Goal: Task Accomplishment & Management: Complete application form

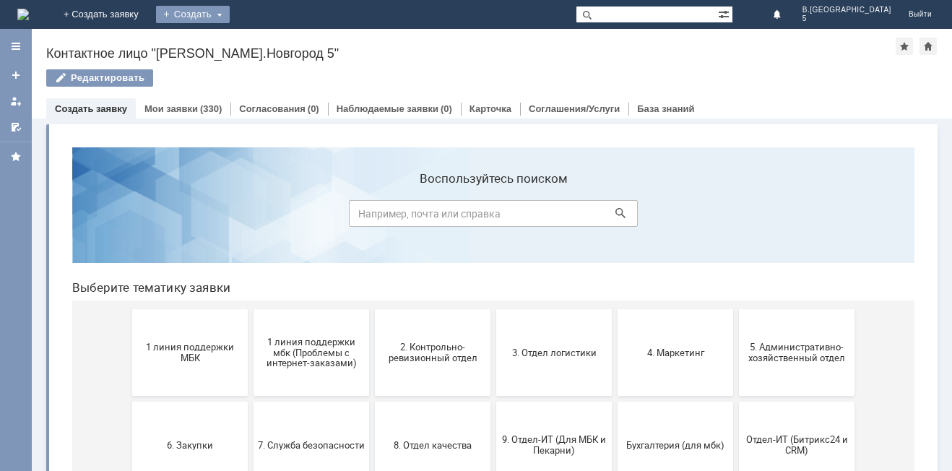
click at [230, 18] on div "Создать" at bounding box center [193, 14] width 74 height 17
click at [269, 37] on link "Заявка" at bounding box center [214, 43] width 110 height 17
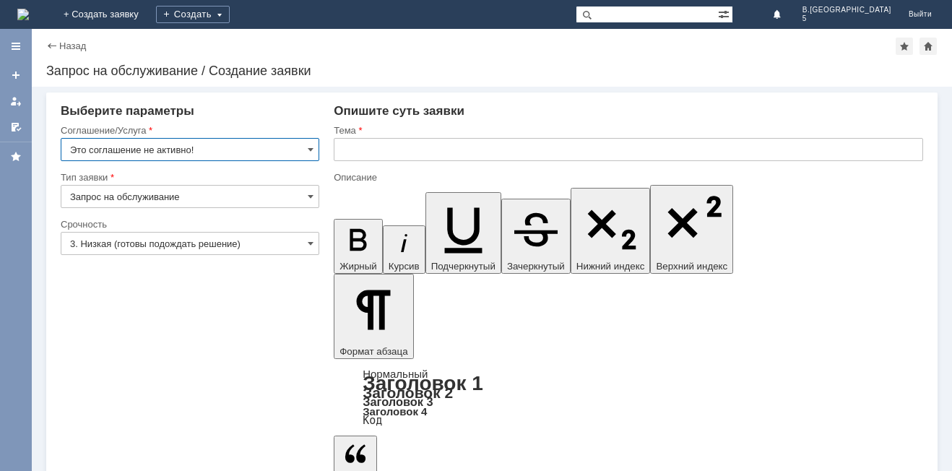
click at [315, 150] on input "Это соглашение не активно!" at bounding box center [190, 149] width 259 height 23
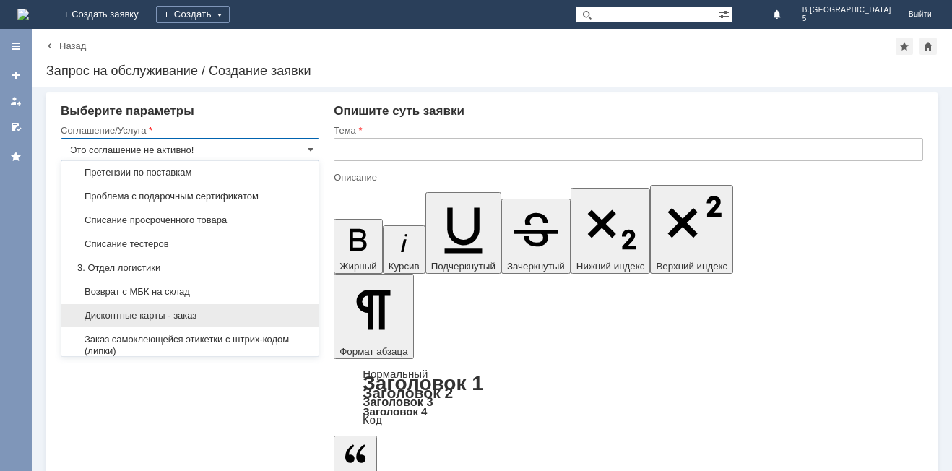
scroll to position [361, 0]
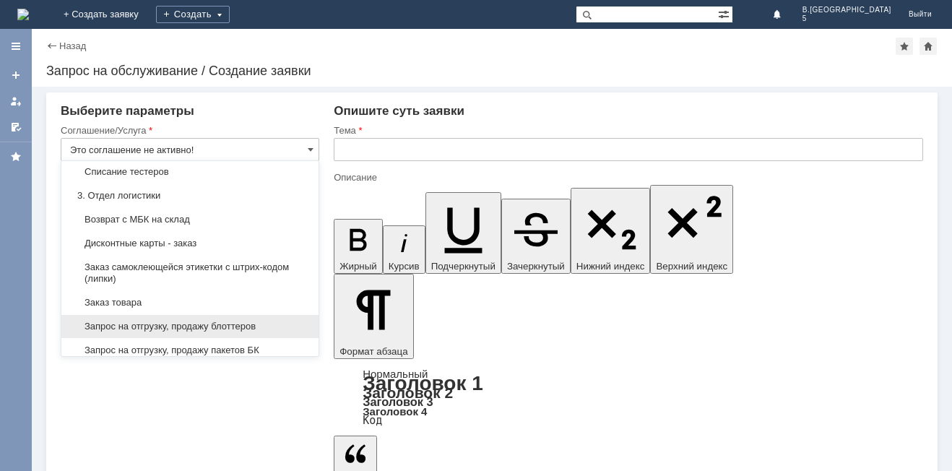
click at [241, 332] on span "Запрос на отгрузку, продажу блоттеров" at bounding box center [190, 327] width 240 height 12
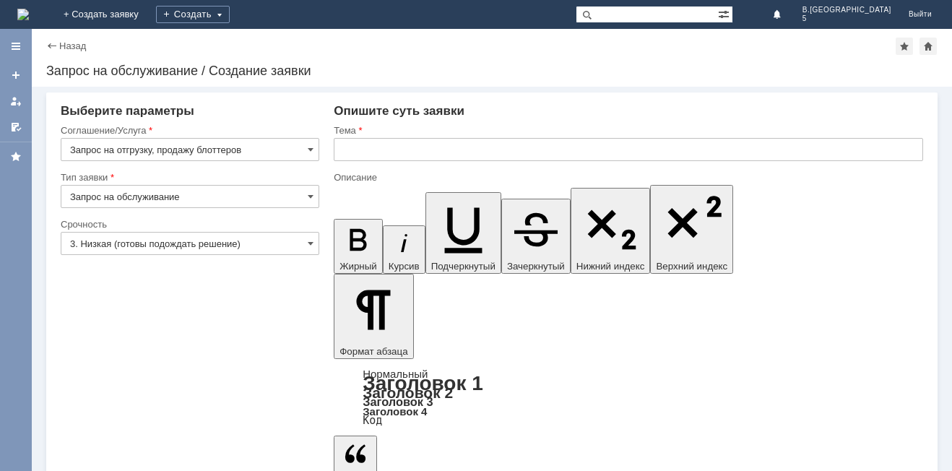
type input "Запрос на отгрузку, продажу блоттеров"
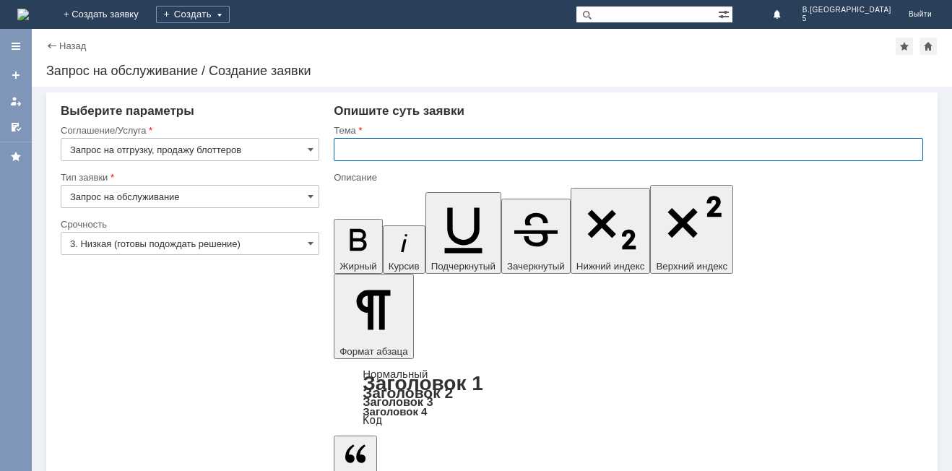
click at [389, 154] on input "text" at bounding box center [628, 149] width 589 height 23
click at [313, 245] on span at bounding box center [311, 244] width 6 height 12
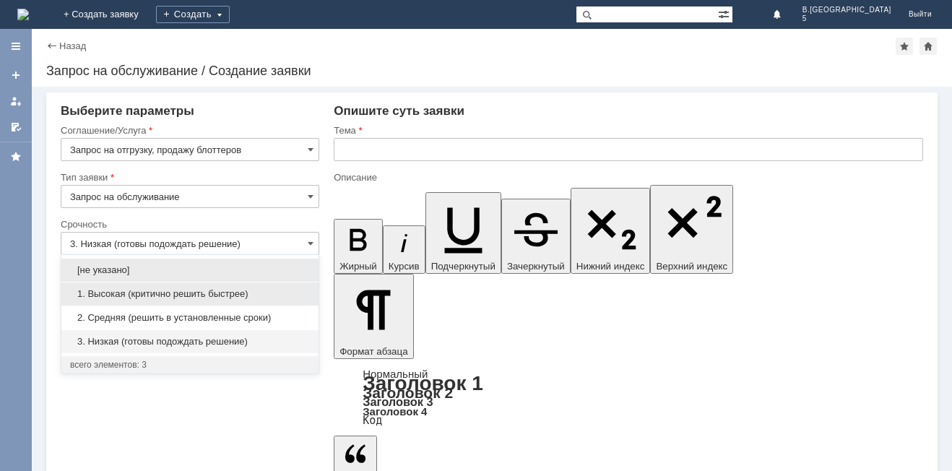
click at [191, 298] on span "1. Высокая (критично решить быстрее)" at bounding box center [190, 294] width 240 height 12
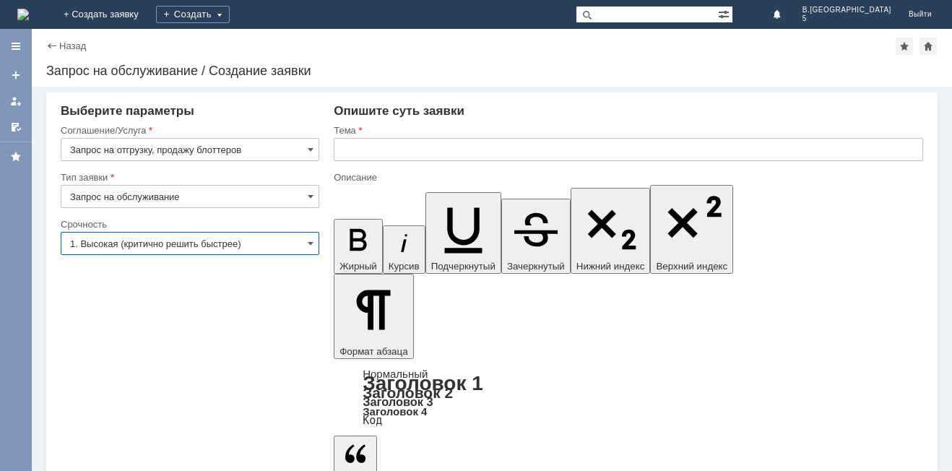
type input "1. Высокая (критично решить быстрее)"
click at [368, 156] on input "text" at bounding box center [628, 149] width 589 height 23
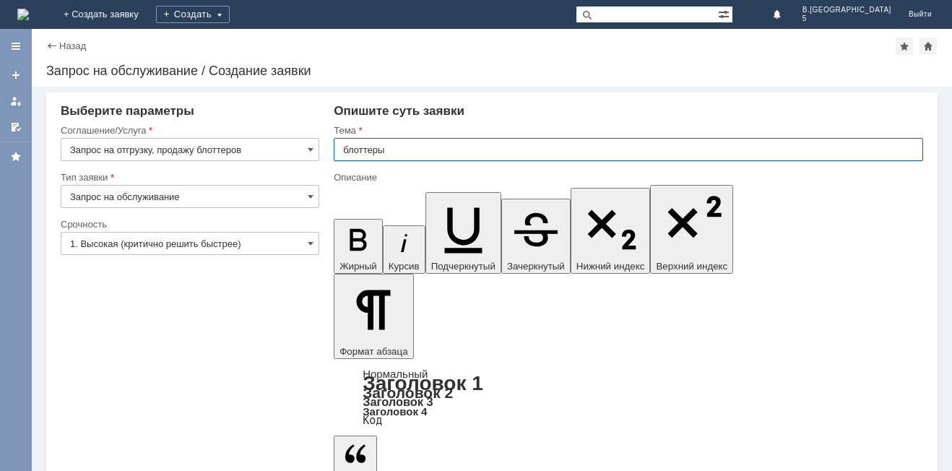
type input "блоттеры"
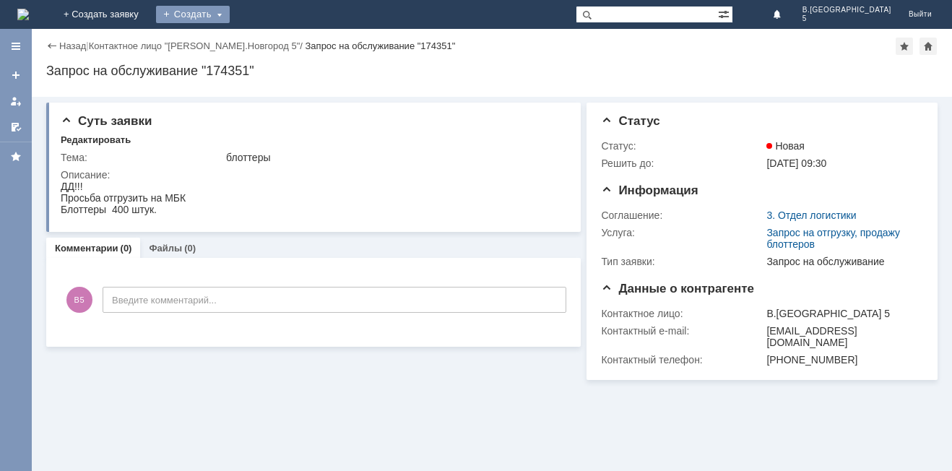
click at [230, 15] on div "Создать" at bounding box center [193, 14] width 74 height 17
click at [272, 56] on div "Заявка" at bounding box center [214, 43] width 116 height 29
click at [230, 9] on div "Создать" at bounding box center [193, 14] width 74 height 17
click at [269, 37] on link "Заявка" at bounding box center [214, 43] width 110 height 17
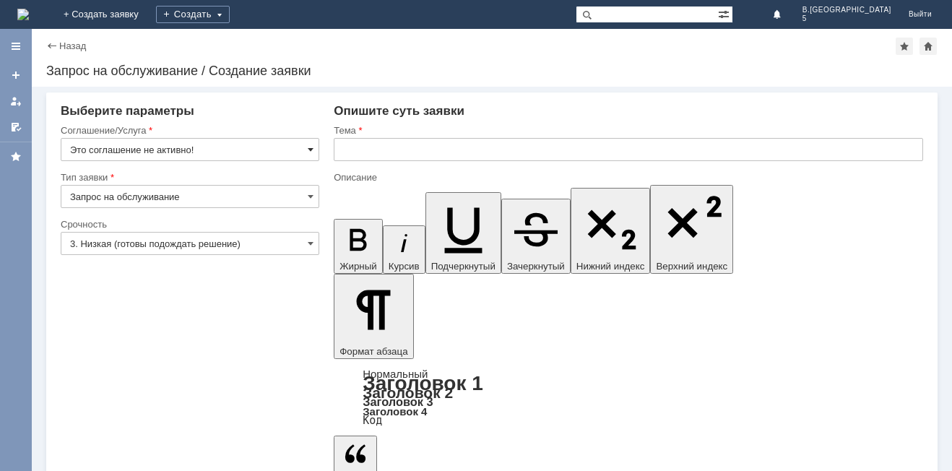
click at [308, 145] on span at bounding box center [311, 150] width 6 height 12
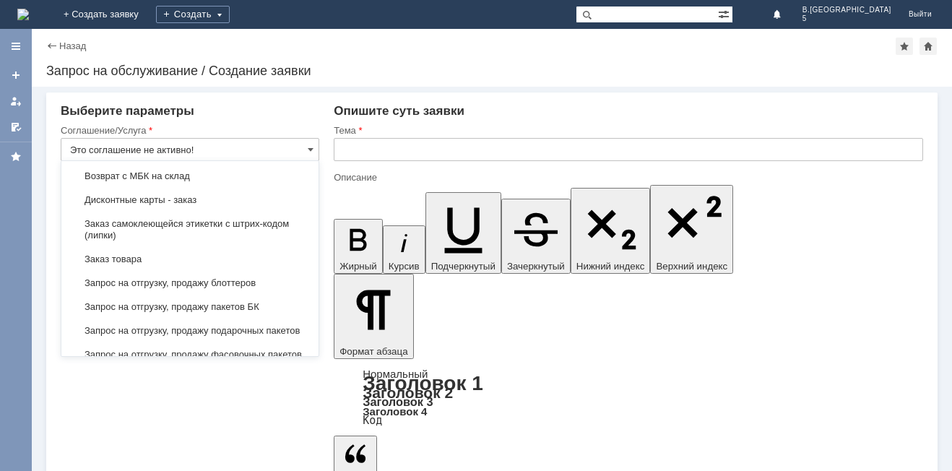
scroll to position [433, 0]
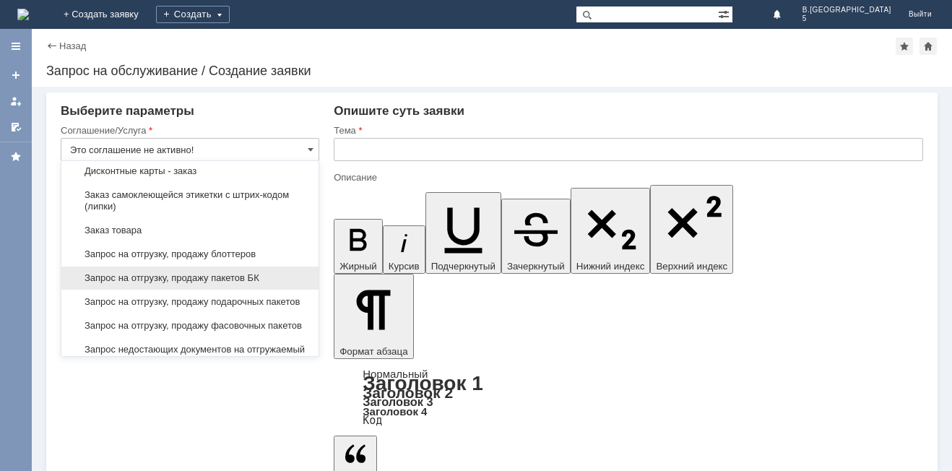
click at [200, 284] on span "Запрос на отгрузку, продажу пакетов БК" at bounding box center [190, 278] width 240 height 12
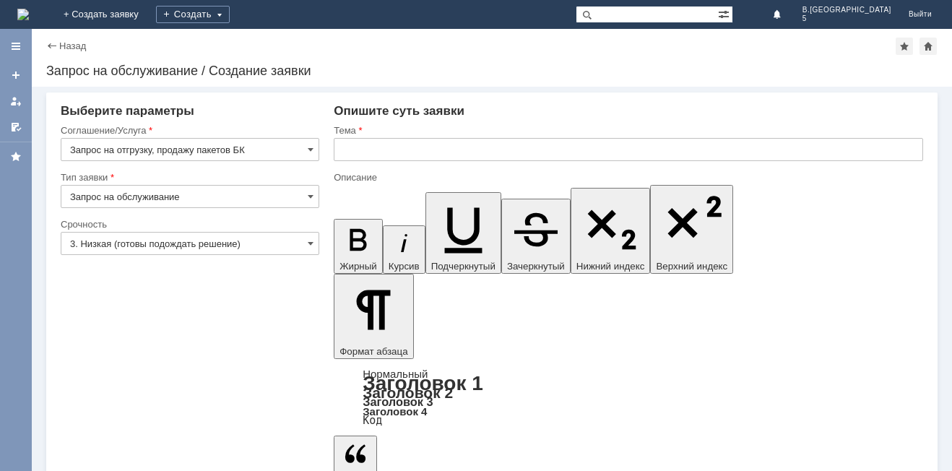
type input "Запрос на отгрузку, продажу пакетов БК"
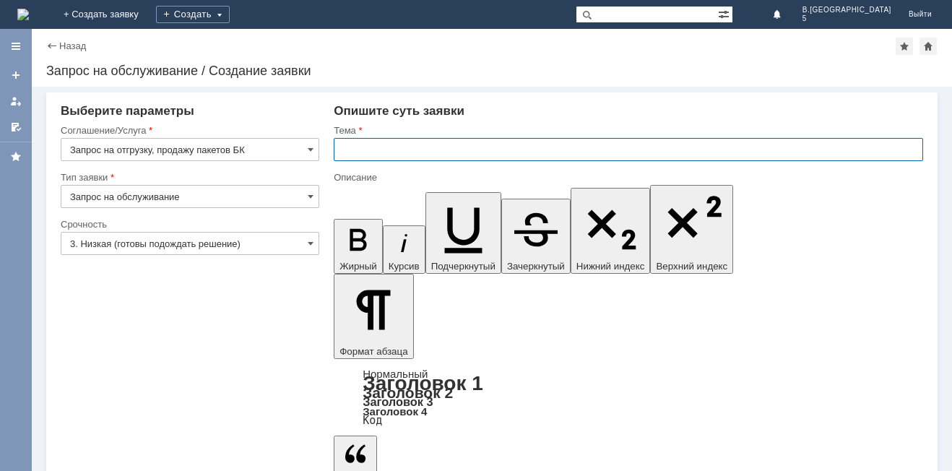
click at [357, 152] on input "text" at bounding box center [628, 149] width 589 height 23
type input "пакеты БК"
click at [312, 240] on span at bounding box center [311, 244] width 6 height 12
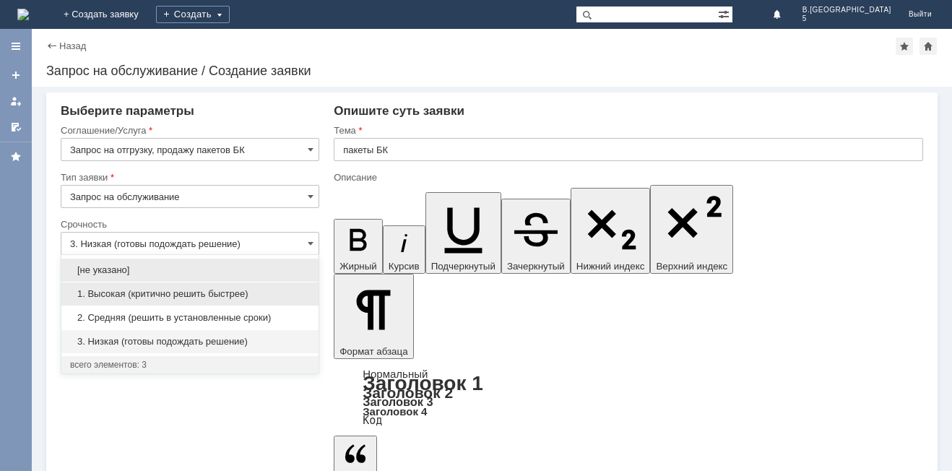
click at [133, 297] on span "1. Высокая (критично решить быстрее)" at bounding box center [190, 294] width 240 height 12
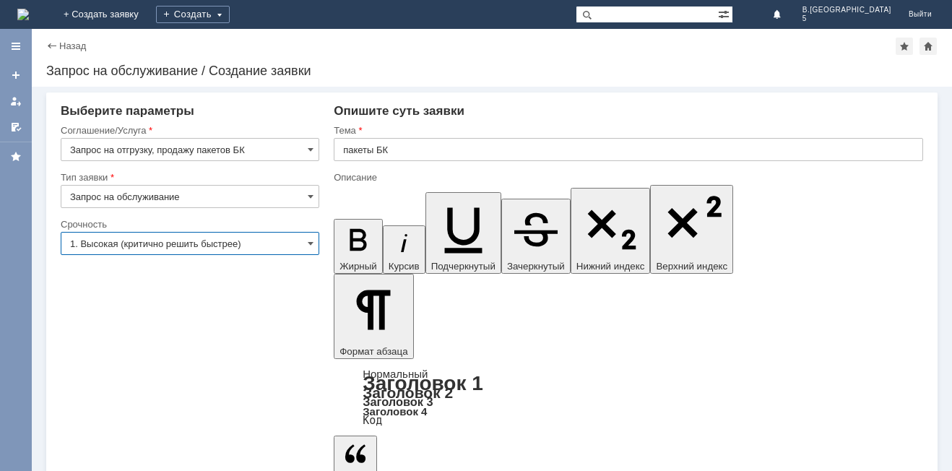
type input "1. Высокая (критично решить быстрее)"
drag, startPoint x: 353, startPoint y: 3882, endPoint x: 356, endPoint y: 3867, distance: 14.7
